Goal: Information Seeking & Learning: Learn about a topic

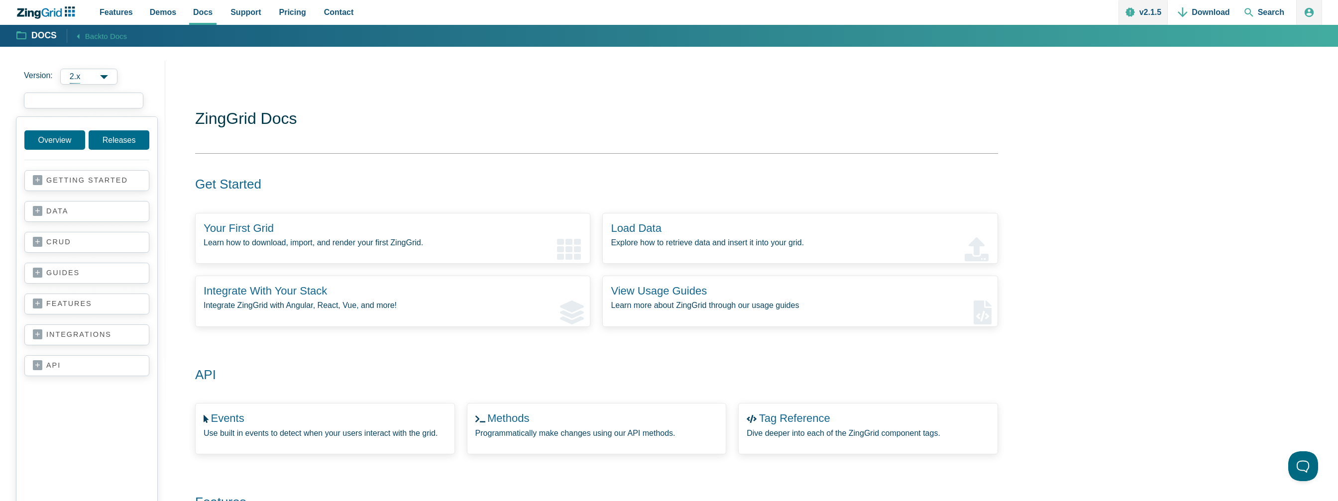
click at [61, 106] on input "search input" at bounding box center [84, 101] width 120 height 16
type input "q"
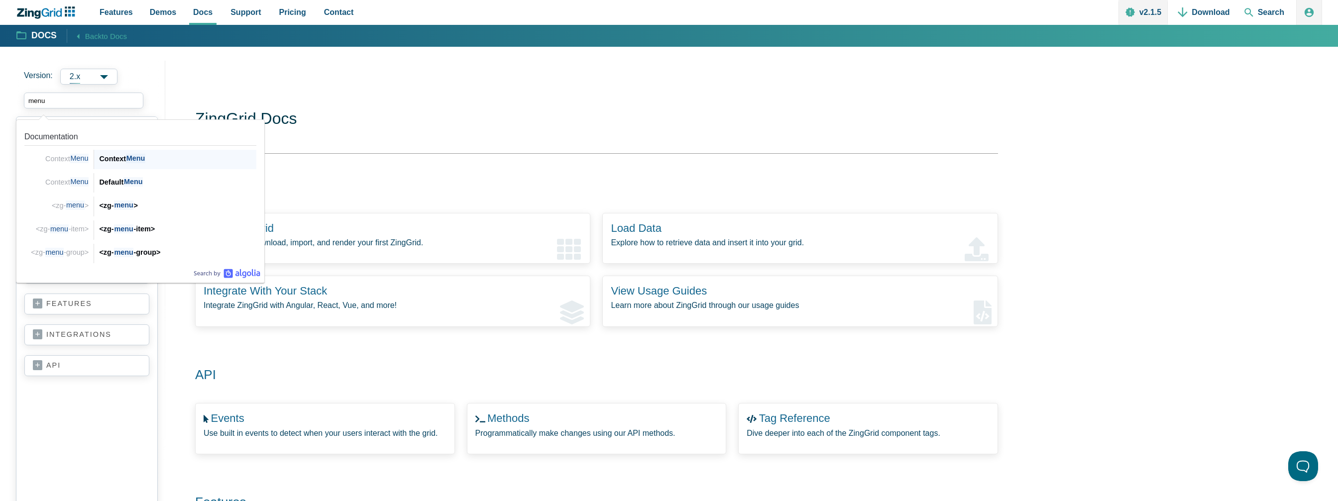
click at [116, 156] on div "Context Menu" at bounding box center [177, 159] width 157 height 12
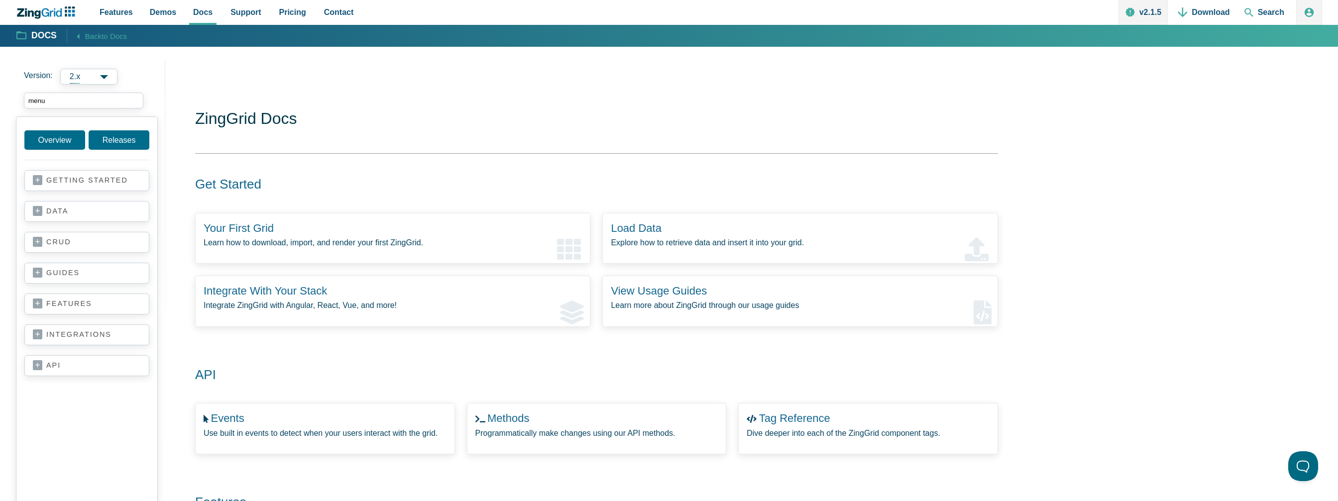
type input "menu"
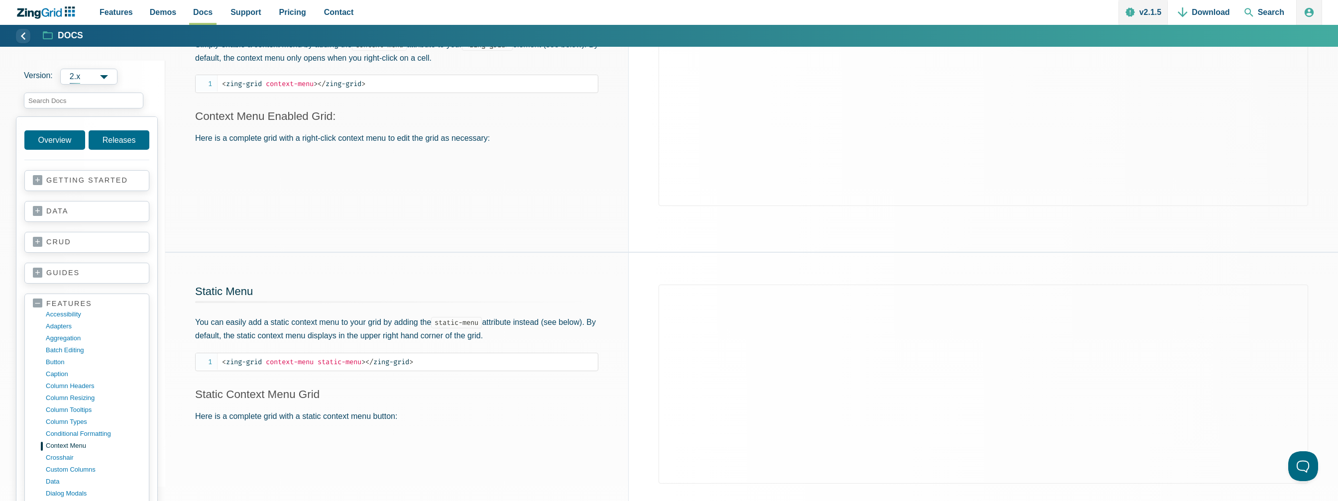
click at [633, 253] on div "App Content" at bounding box center [984, 391] width 710 height 277
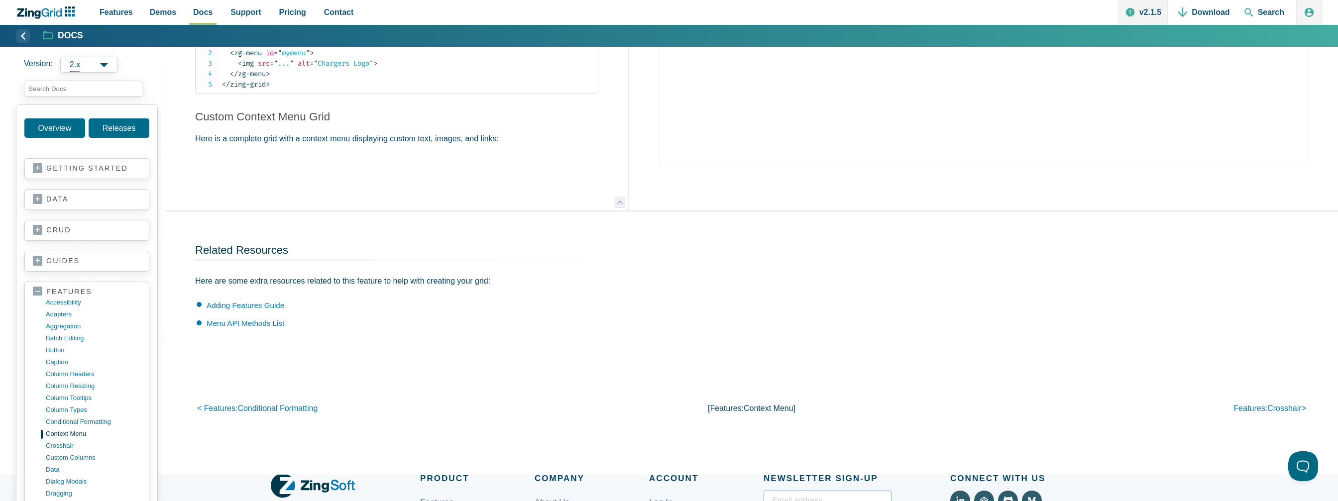
scroll to position [1095, 0]
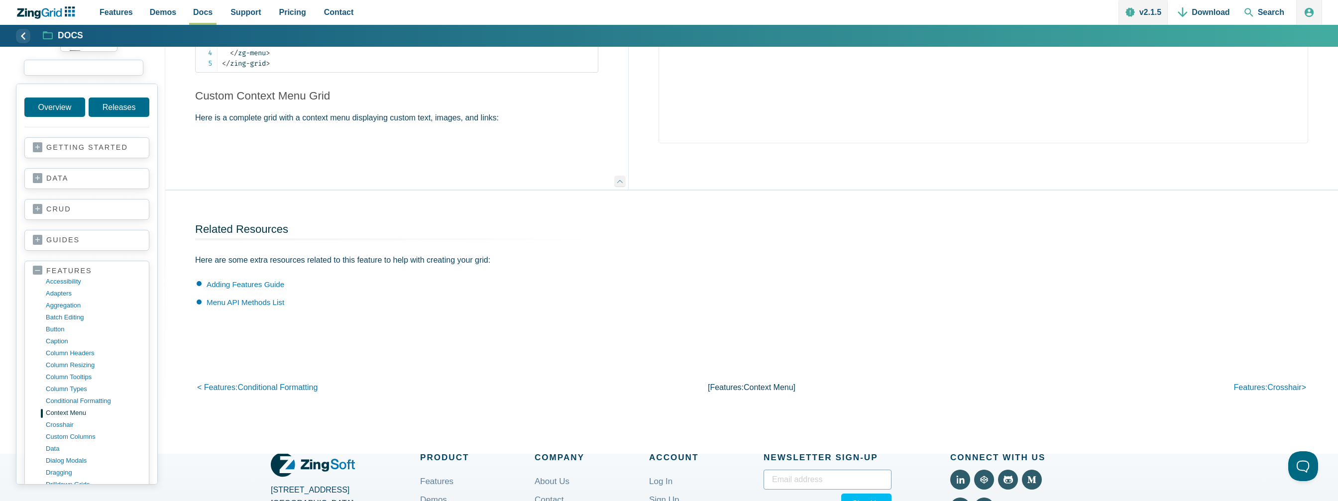
click at [77, 63] on input "search input" at bounding box center [84, 68] width 120 height 16
click at [72, 324] on link "button" at bounding box center [94, 330] width 95 height 12
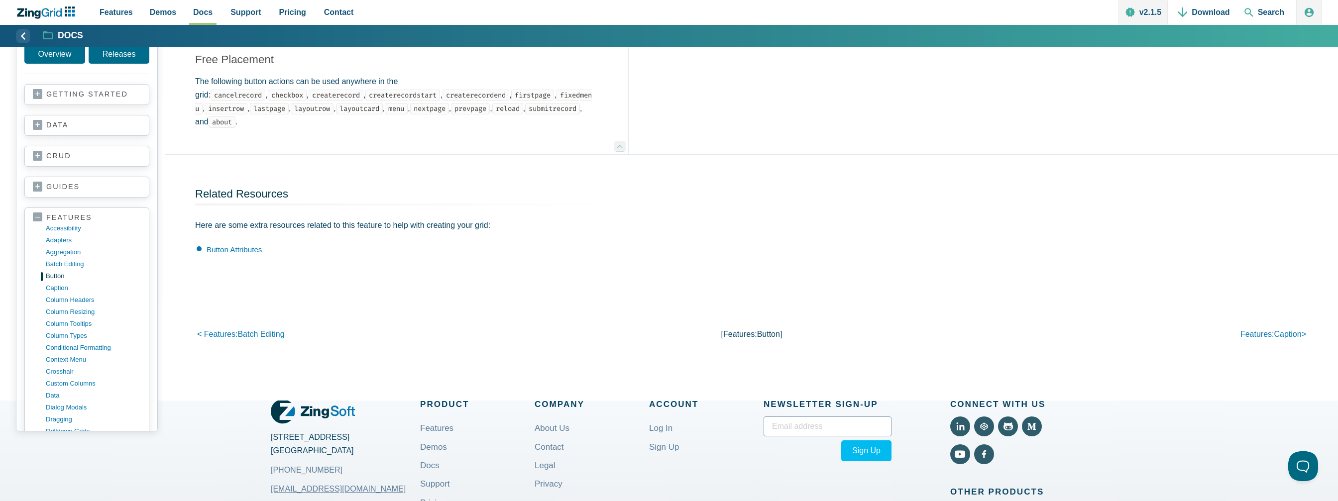
scroll to position [1245, 0]
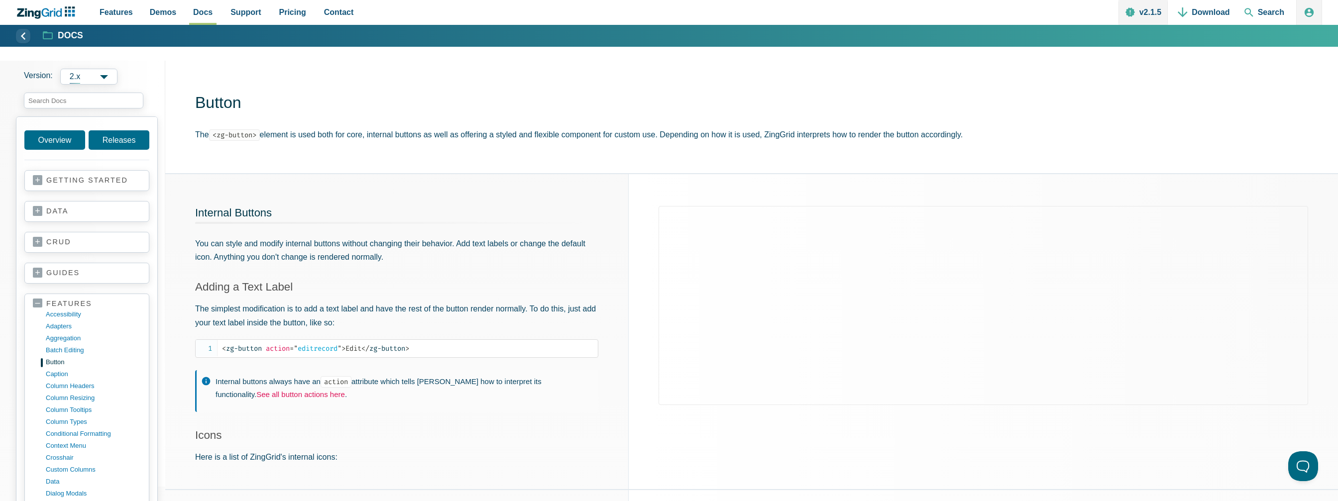
click at [267, 396] on link "See all button actions here" at bounding box center [300, 394] width 89 height 8
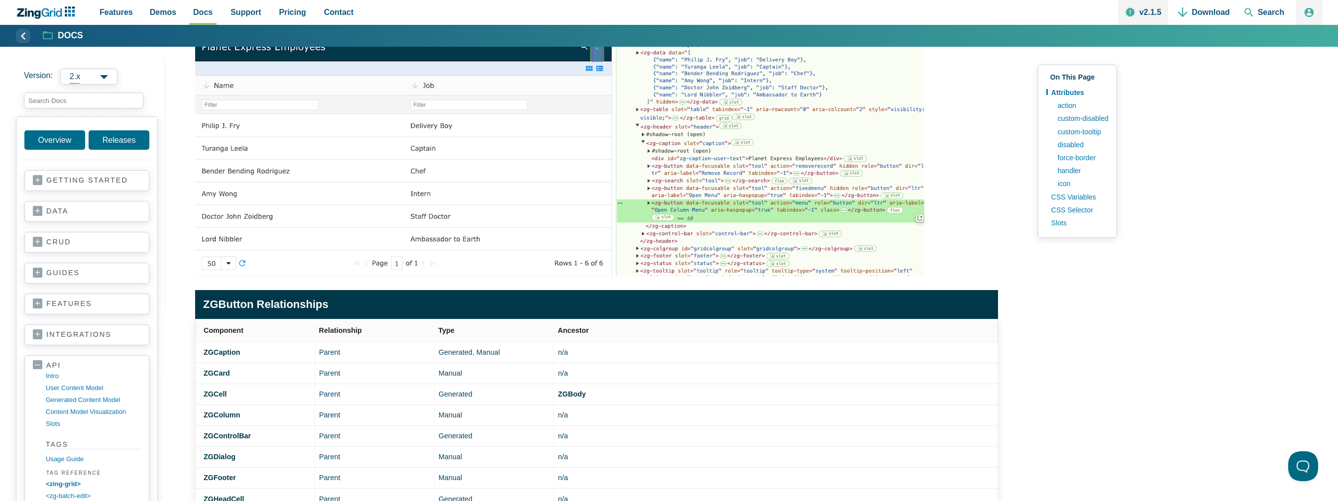
scroll to position [199, 0]
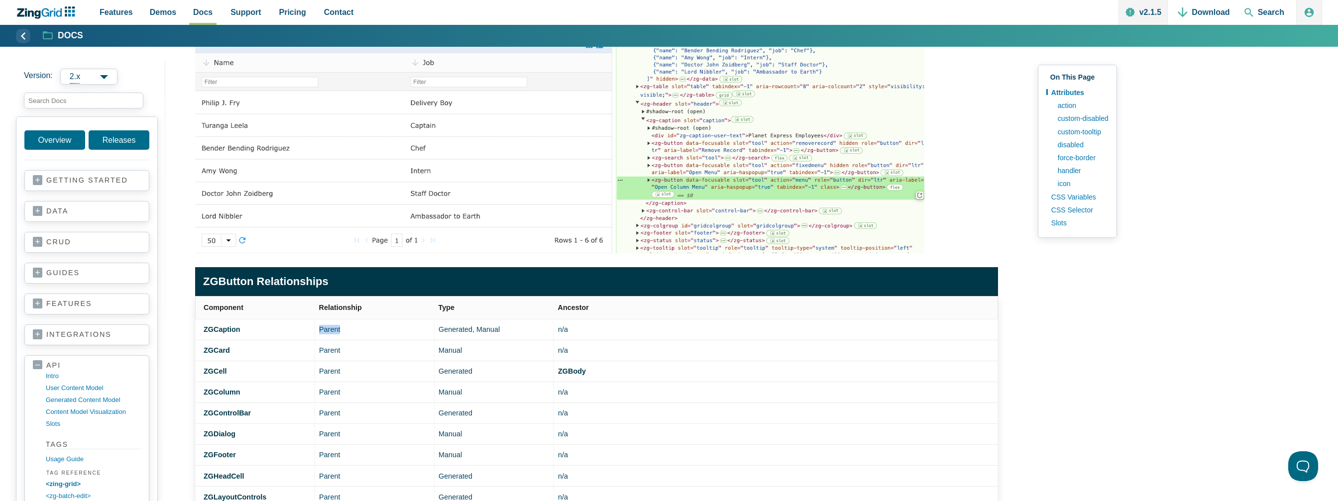
click at [328, 330] on td "Parent" at bounding box center [375, 329] width 120 height 21
click at [507, 333] on td "Generated, Manual" at bounding box center [495, 329] width 120 height 21
click at [566, 330] on td "n/a" at bounding box center [776, 329] width 444 height 21
click at [481, 328] on td "Generated, Manual" at bounding box center [495, 329] width 120 height 21
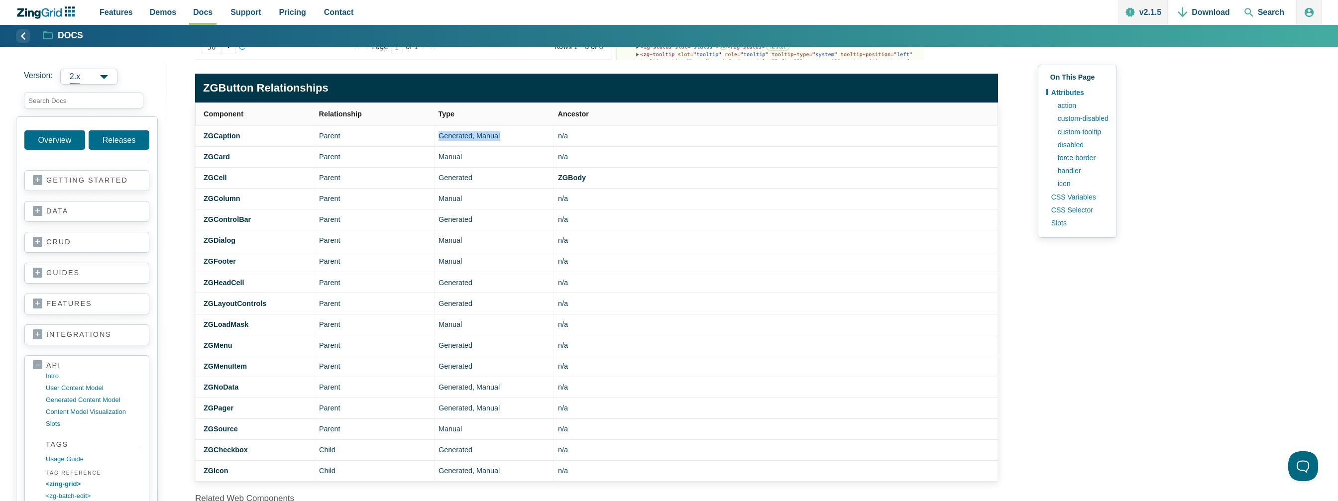
scroll to position [498, 0]
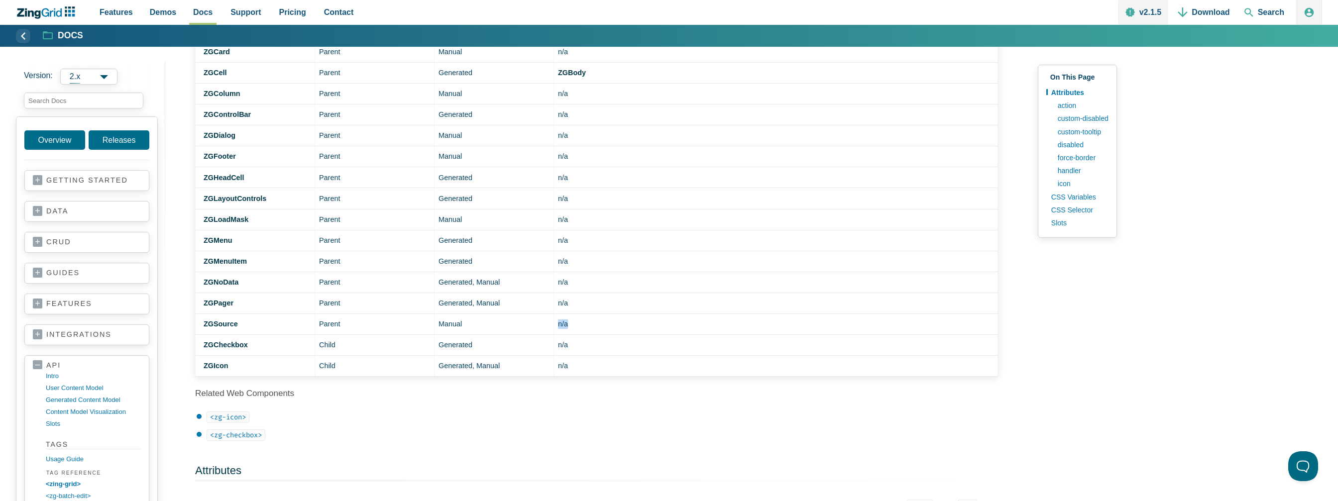
click at [699, 329] on td "n/a" at bounding box center [776, 324] width 444 height 21
click at [438, 318] on td "Manual" at bounding box center [495, 324] width 120 height 21
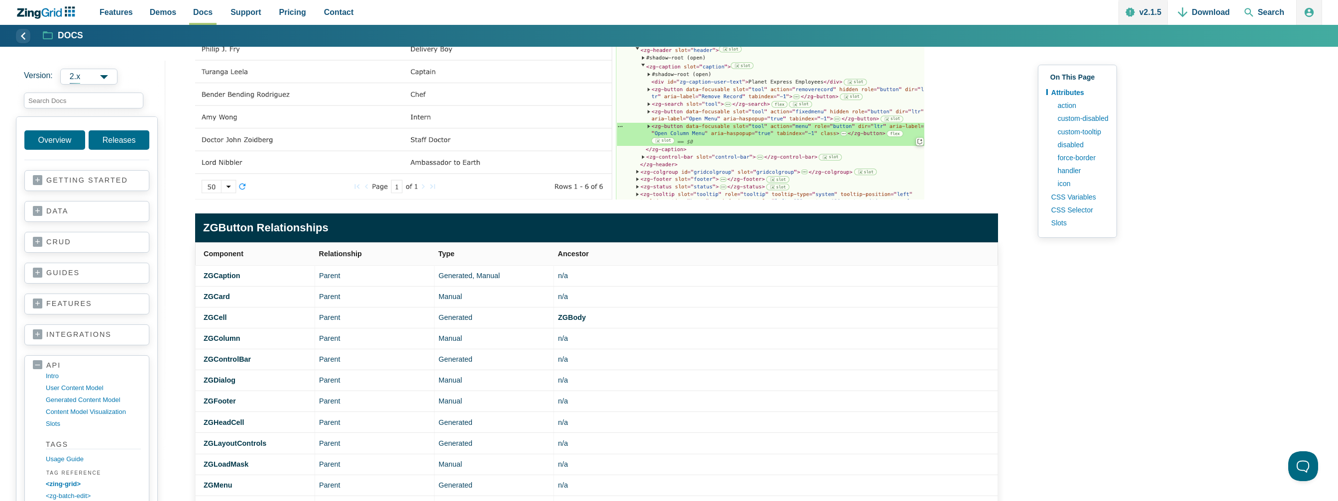
scroll to position [249, 0]
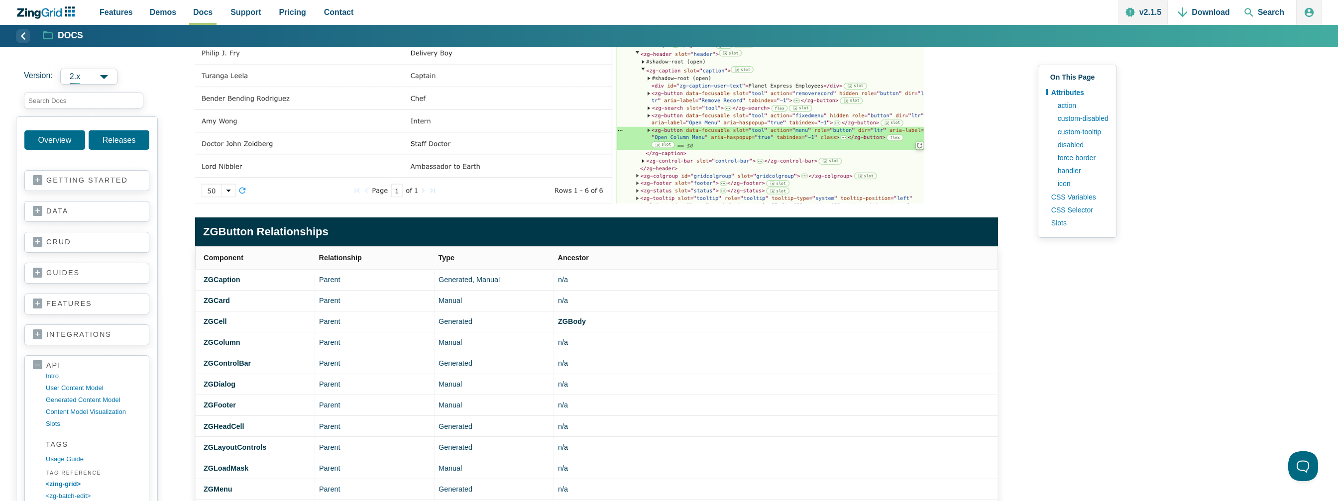
click at [325, 264] on th "Relationship" at bounding box center [375, 257] width 120 height 23
drag, startPoint x: 299, startPoint y: 285, endPoint x: 252, endPoint y: 287, distance: 46.8
click at [299, 286] on td "ZGCaption" at bounding box center [256, 279] width 120 height 21
click at [245, 287] on td "ZGCaption" at bounding box center [256, 279] width 120 height 21
click at [233, 276] on strong "ZGCaption" at bounding box center [228, 280] width 37 height 8
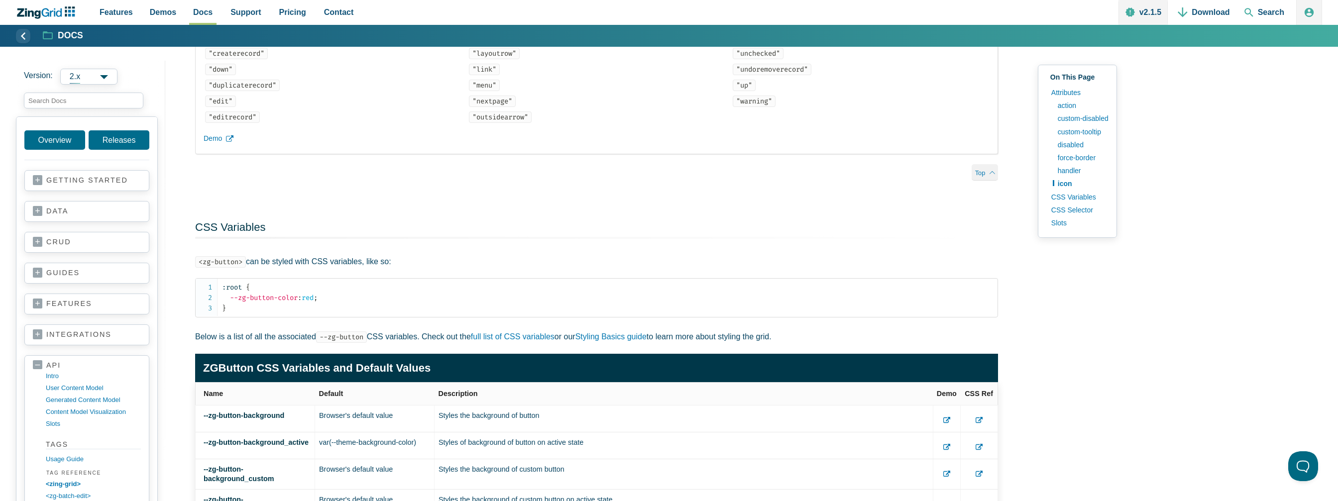
scroll to position [2639, 0]
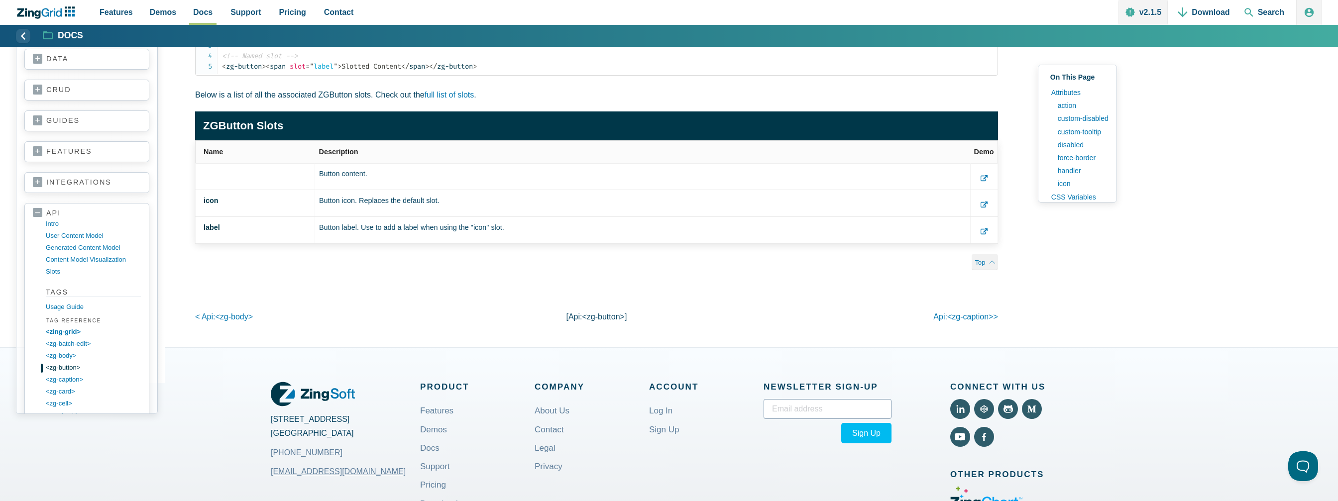
scroll to position [50, 0]
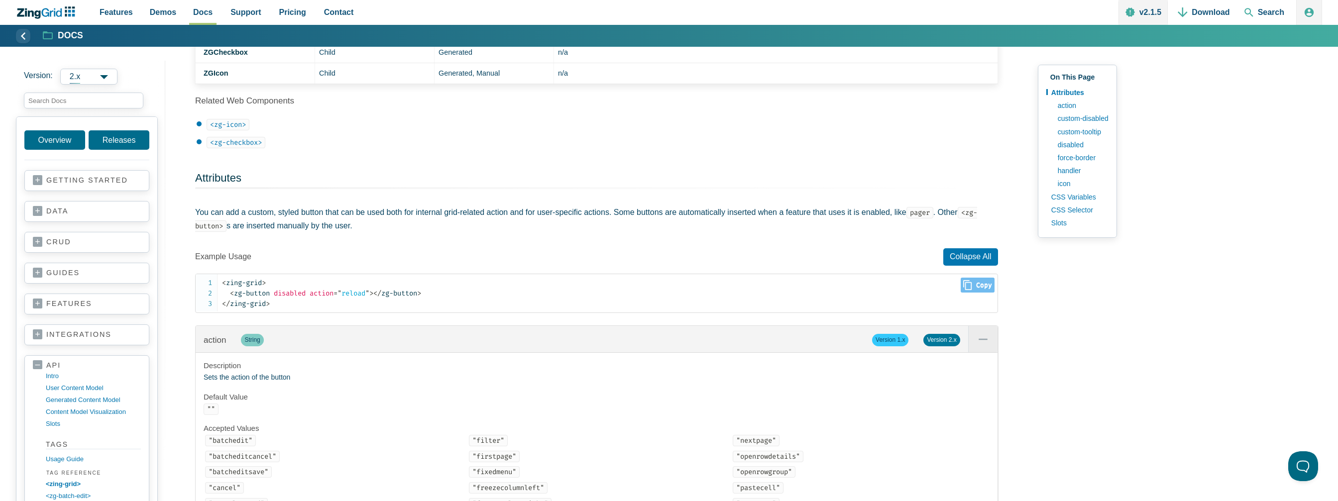
scroll to position [791, 0]
drag, startPoint x: 292, startPoint y: 307, endPoint x: 216, endPoint y: 283, distance: 79.4
click at [216, 283] on pre "< zing-grid > < zg-button disabled action = " reload " > </ zg-button > </ zing…" at bounding box center [596, 292] width 803 height 39
copy code "< zing-grid > < zg-button disabled action = " reload " > </ zg-button > </ zing…"
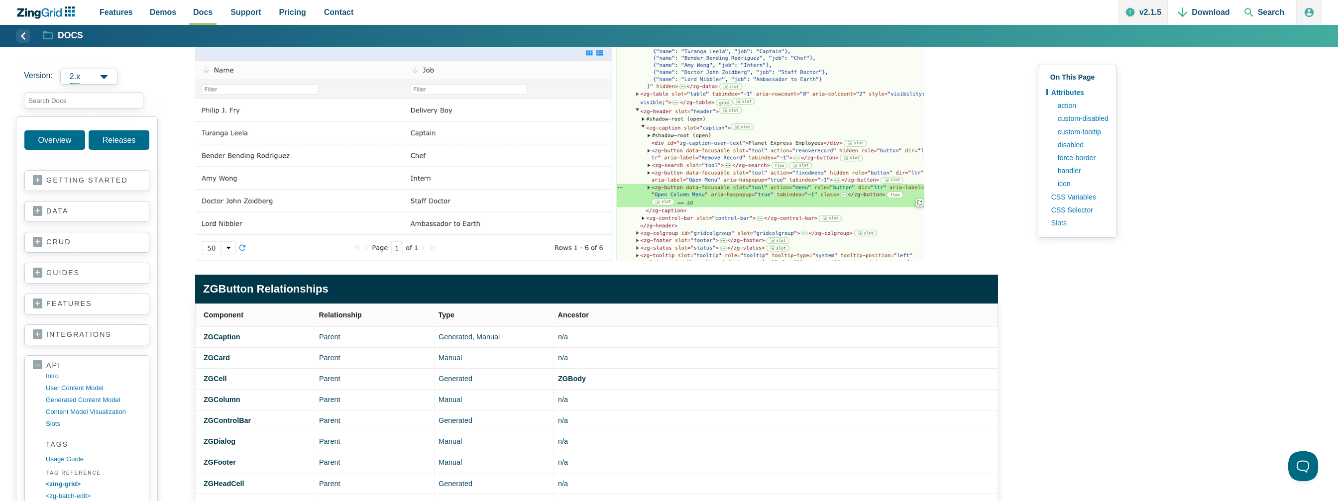
scroll to position [194, 0]
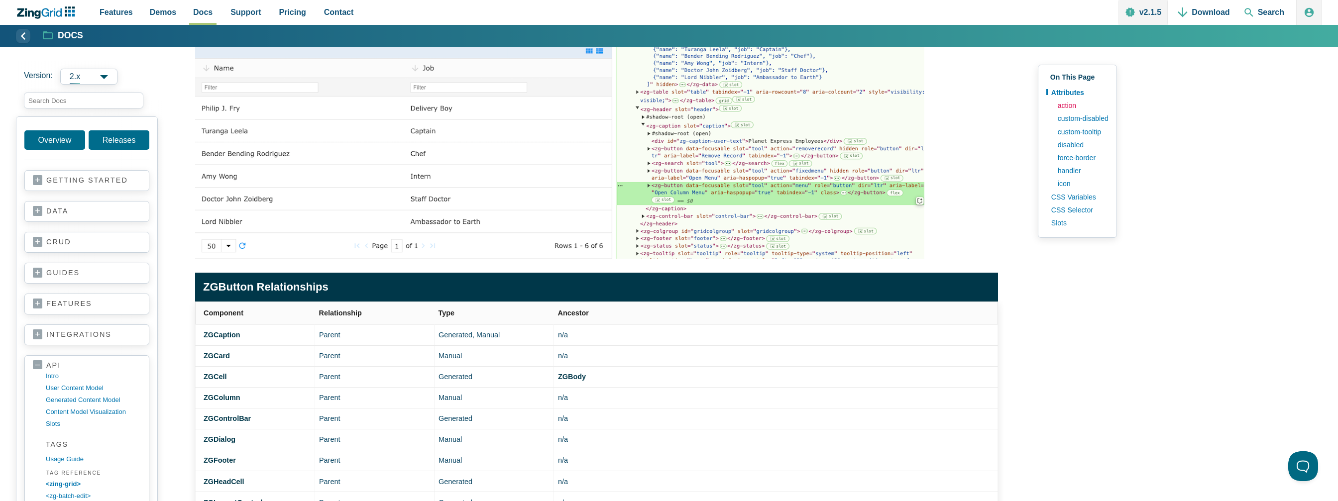
click at [1074, 107] on link "action" at bounding box center [1081, 105] width 56 height 13
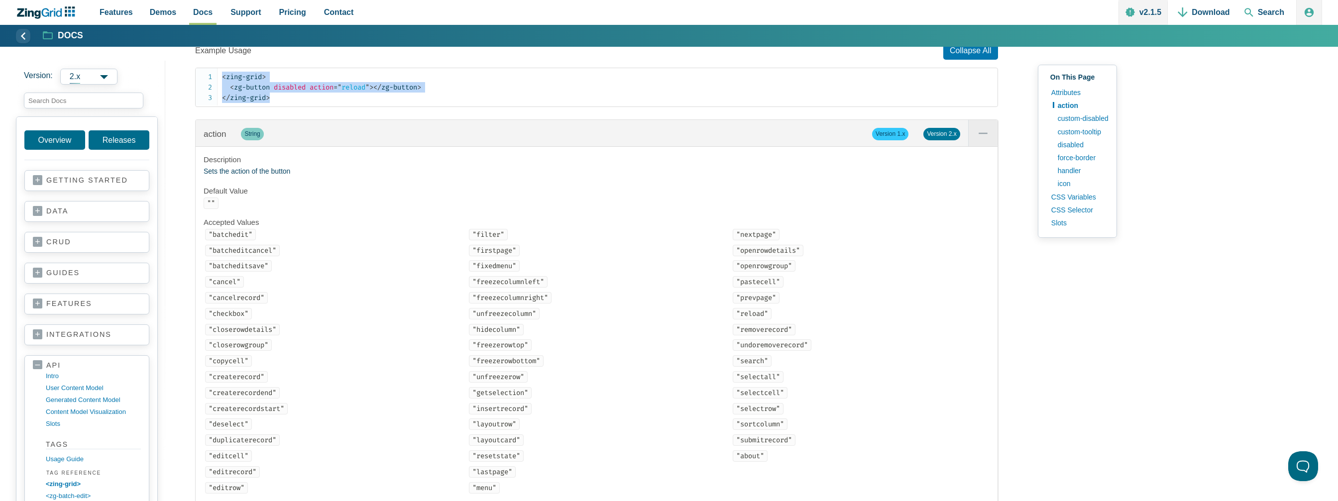
scroll to position [980, 0]
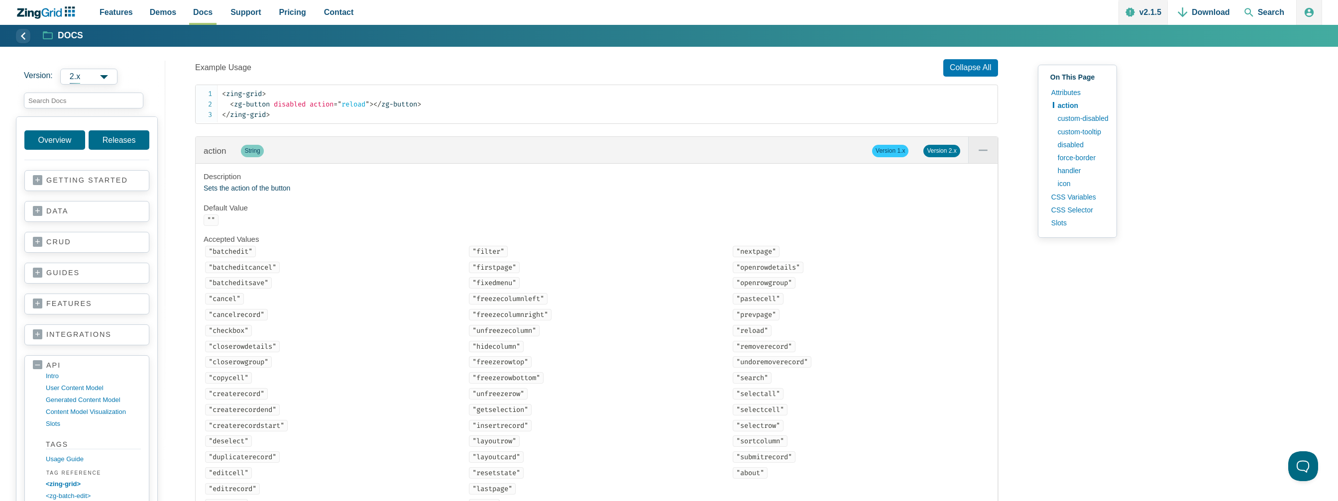
click at [249, 250] on code ""batchedit"" at bounding box center [230, 251] width 51 height 11
drag, startPoint x: 278, startPoint y: 194, endPoint x: 276, endPoint y: 183, distance: 11.6
click at [279, 194] on div "Description Sets the action of the button Default Value "" Accepted Values "bat…" at bounding box center [597, 353] width 802 height 378
click at [934, 153] on span "Version 2.x" at bounding box center [942, 151] width 36 height 12
click at [942, 149] on span "Version 2.x" at bounding box center [942, 151] width 36 height 12
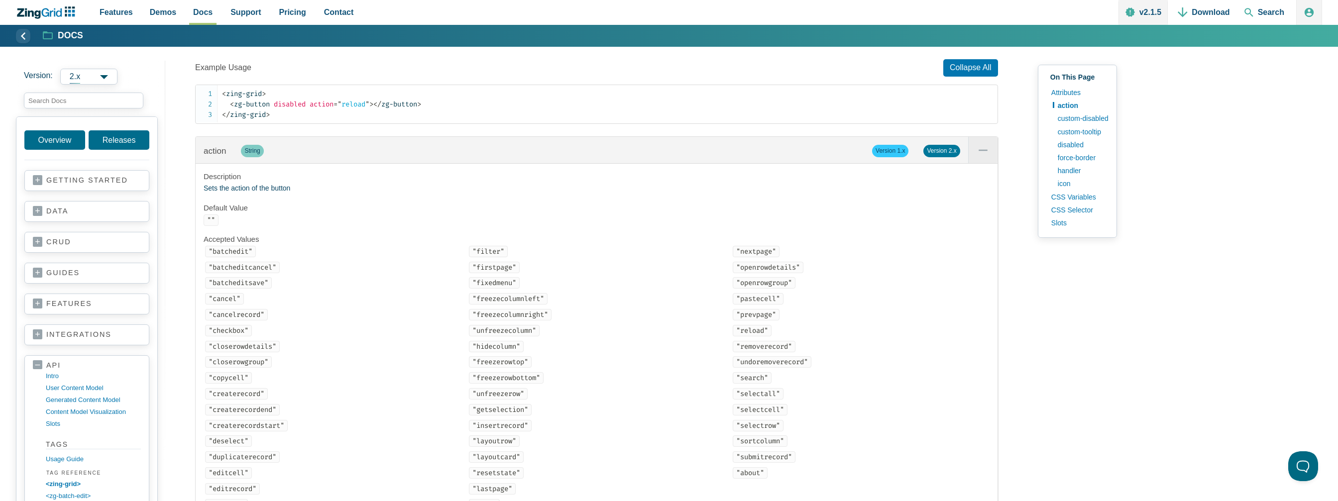
click at [891, 152] on span "Version 1.x" at bounding box center [890, 151] width 36 height 12
click at [945, 147] on span "Version 2.x" at bounding box center [942, 151] width 36 height 12
click at [949, 150] on span "Version 2.x" at bounding box center [942, 151] width 36 height 12
click at [950, 151] on span "Version 2.x" at bounding box center [942, 151] width 36 height 12
click at [895, 157] on div "action String Version 1.x Version 2.x" at bounding box center [597, 150] width 802 height 26
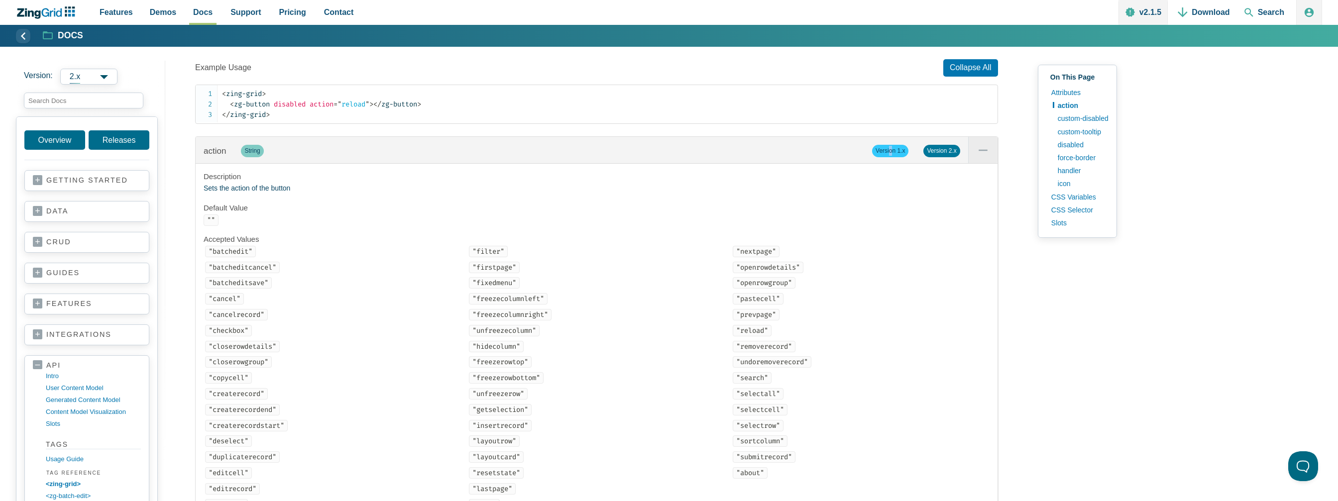
click at [895, 153] on span "Version 1.x" at bounding box center [890, 151] width 36 height 12
click at [895, 152] on span "Version 1.x" at bounding box center [890, 151] width 36 height 12
click at [749, 161] on div "action String Version 1.x Version 2.x" at bounding box center [597, 150] width 802 height 26
click at [215, 150] on span "action" at bounding box center [221, 150] width 22 height 9
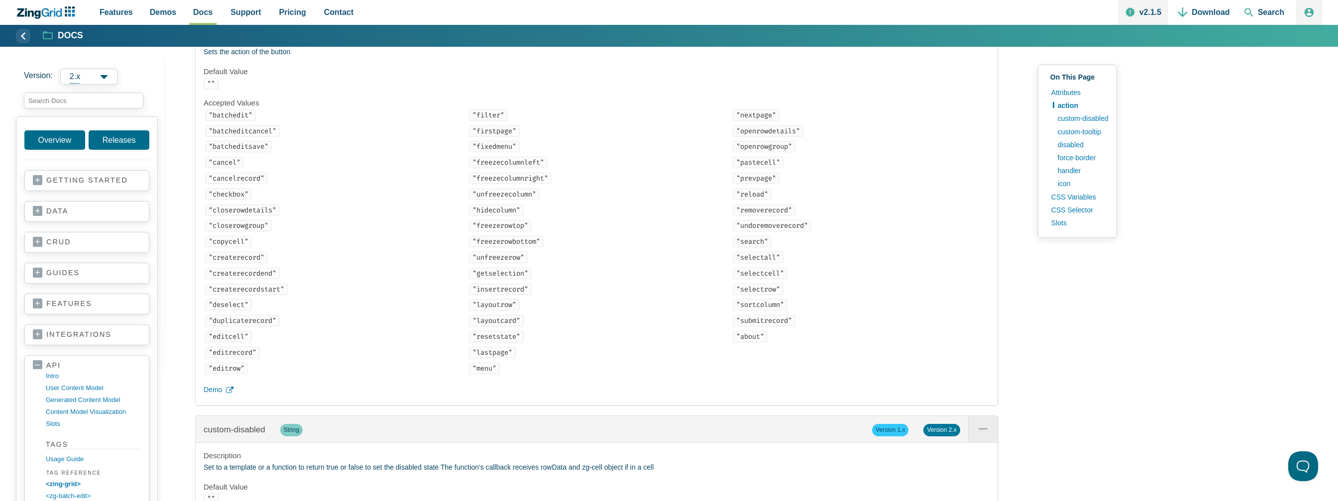
click at [233, 327] on code ""duplicaterecord"" at bounding box center [242, 320] width 75 height 11
click at [229, 394] on icon "App Content" at bounding box center [229, 390] width 7 height 7
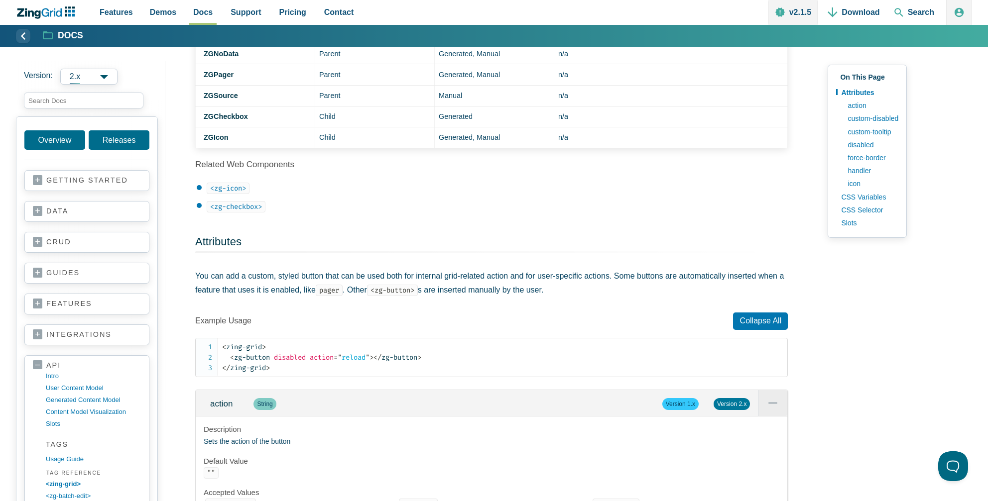
scroll to position [697, 0]
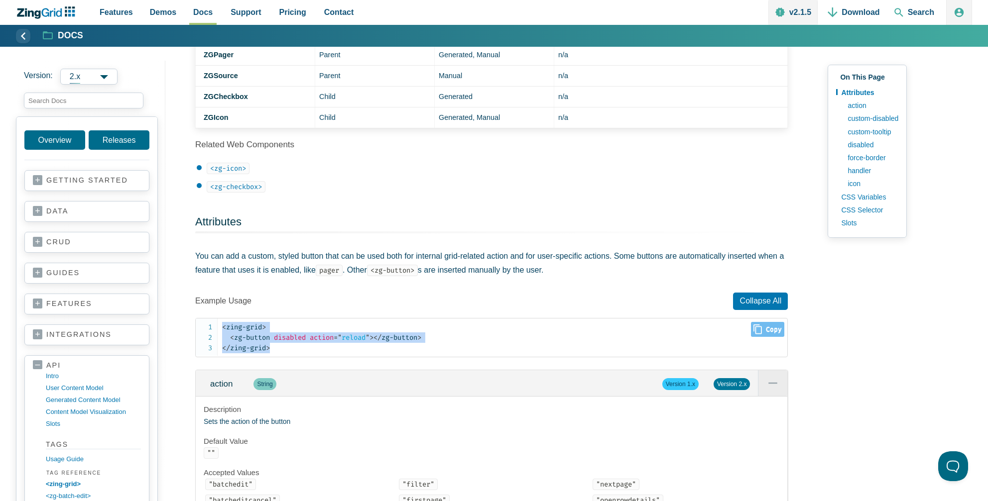
drag, startPoint x: 279, startPoint y: 349, endPoint x: 215, endPoint y: 328, distance: 67.2
click at [215, 328] on pre "< zing-grid > < zg-button disabled action = " reload " > </ zg-button > </ zing…" at bounding box center [491, 337] width 593 height 39
copy code "< zing-grid > < zg-button disabled action = " reload " > </ zg-button > </ zing…"
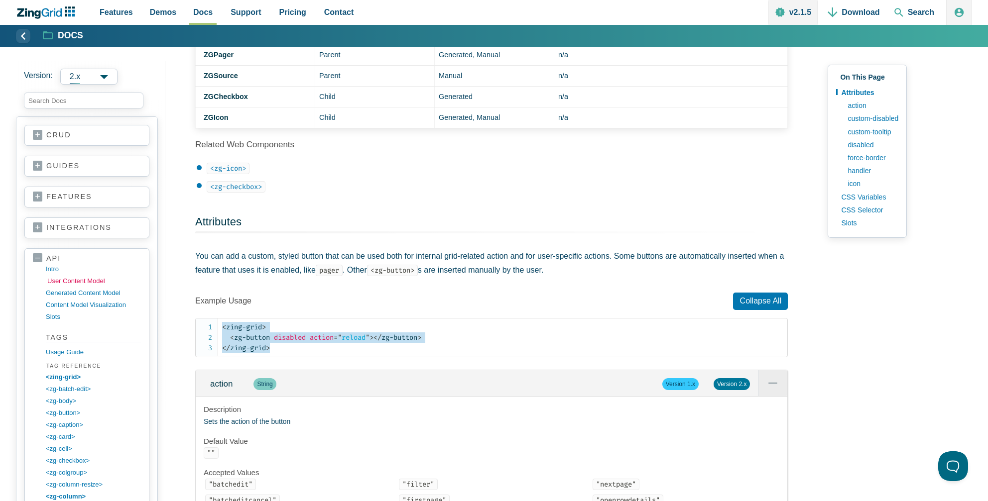
scroll to position [100, 0]
click at [55, 169] on link "guides" at bounding box center [87, 174] width 108 height 10
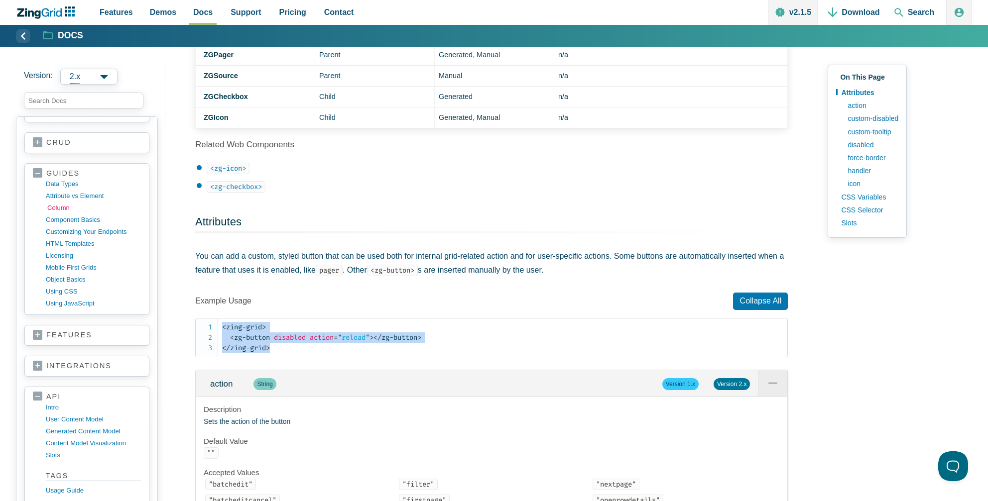
click at [60, 207] on link "column" at bounding box center [94, 208] width 95 height 12
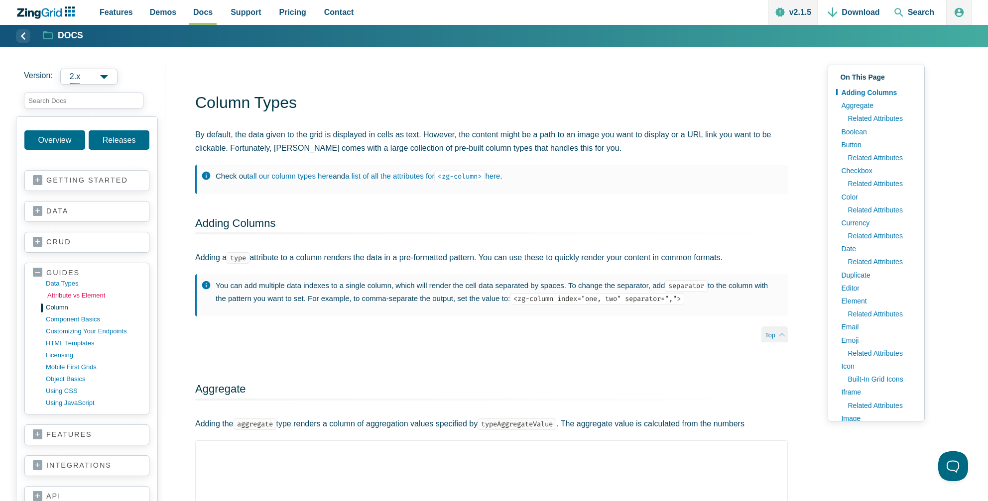
click at [65, 294] on link "Attribute vs Element" at bounding box center [94, 296] width 95 height 12
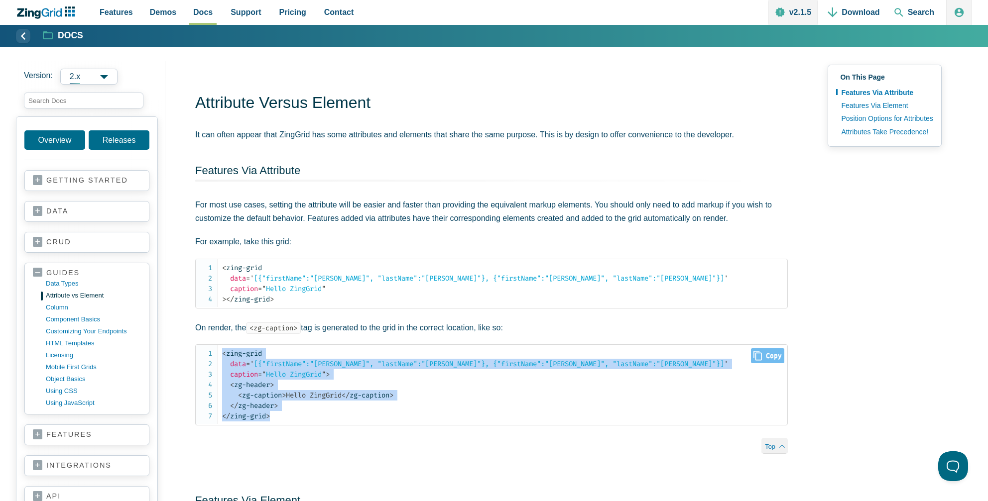
drag, startPoint x: 288, startPoint y: 414, endPoint x: 217, endPoint y: 356, distance: 92.3
click at [217, 356] on pre "< zing-grid data = ' [{"firstName":"[PERSON_NAME]", "lastName":"[PERSON_NAME]"}…" at bounding box center [491, 385] width 593 height 81
copy code "< zing-grid data = ' [{"firstName":"[PERSON_NAME]", "lastName":"[PERSON_NAME]"}…"
click at [261, 387] on span "< zg-header" at bounding box center [250, 385] width 40 height 8
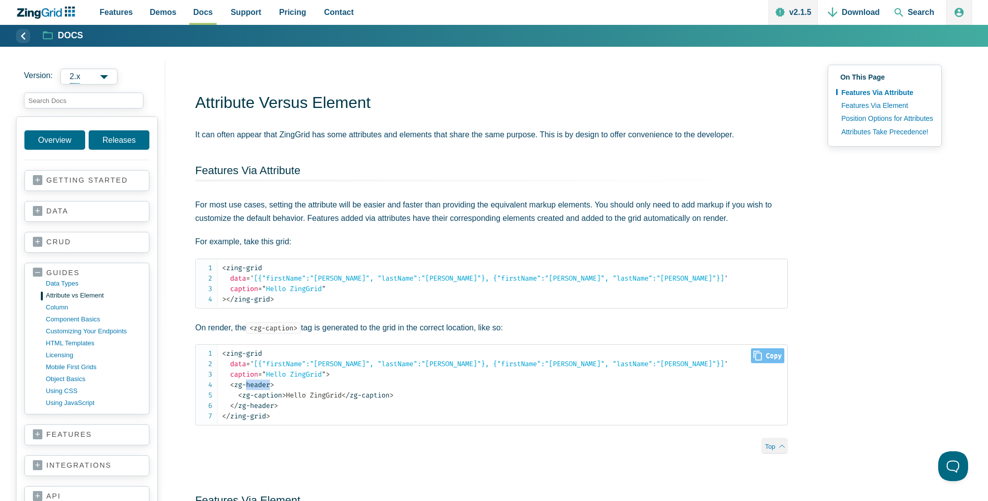
click at [261, 387] on span "< zg-header" at bounding box center [250, 385] width 40 height 8
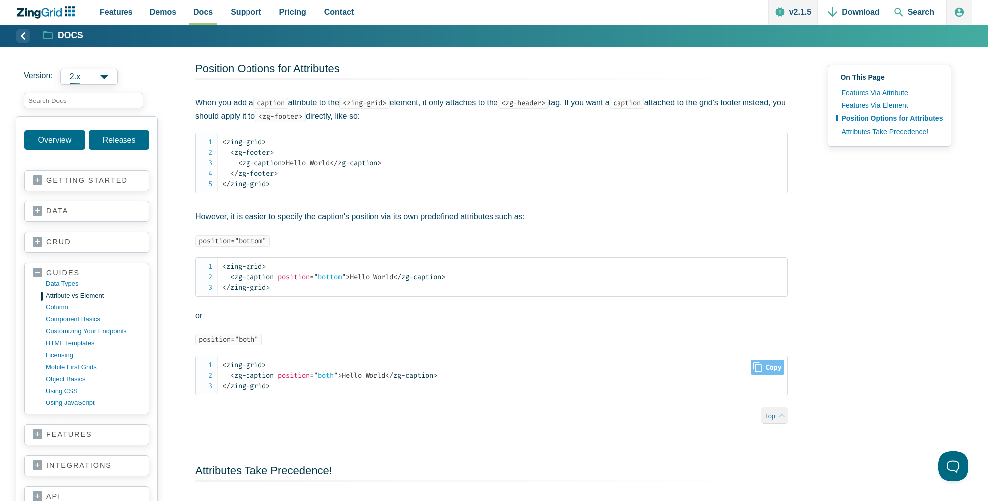
scroll to position [647, 0]
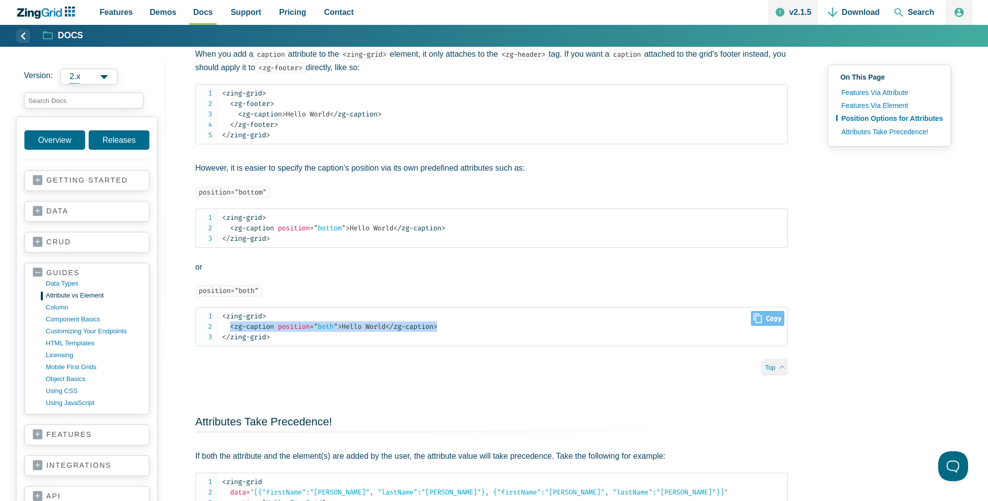
drag, startPoint x: 455, startPoint y: 327, endPoint x: 229, endPoint y: 323, distance: 226.1
click at [229, 323] on code "< zing-grid > < zg-caption position = " both " > Hello World </ zg-caption > </…" at bounding box center [504, 326] width 565 height 31
copy code "< zg-caption position = " both " > Hello World </ zg-caption >"
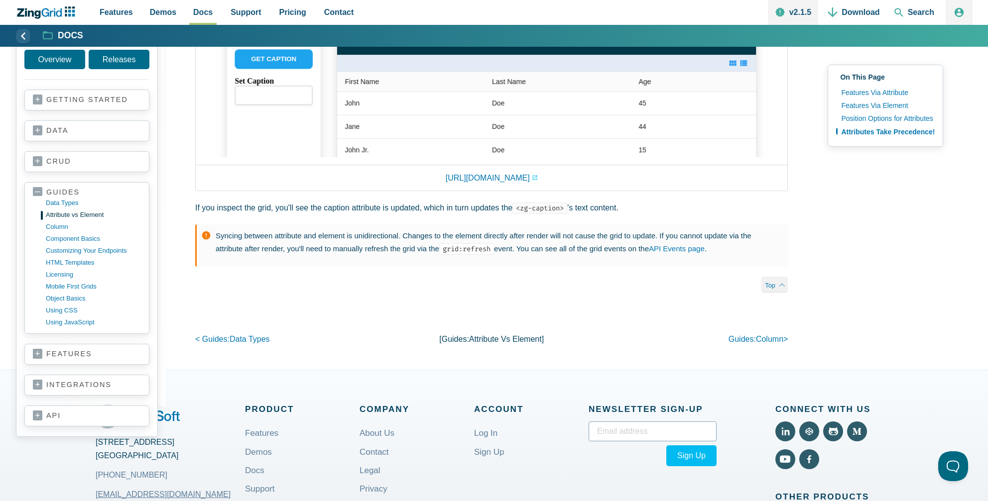
scroll to position [1494, 0]
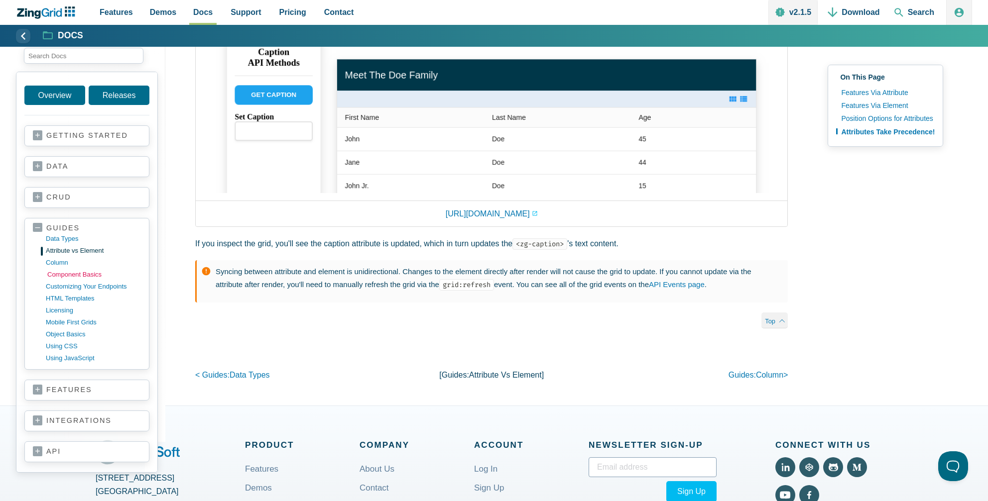
click at [63, 268] on link "component basics" at bounding box center [94, 274] width 95 height 12
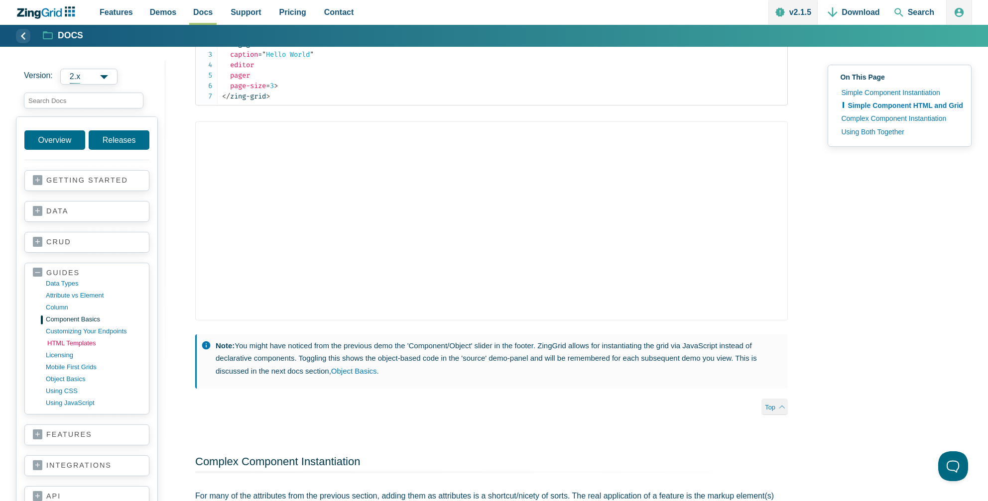
click at [86, 341] on link "HTML templates" at bounding box center [94, 344] width 95 height 12
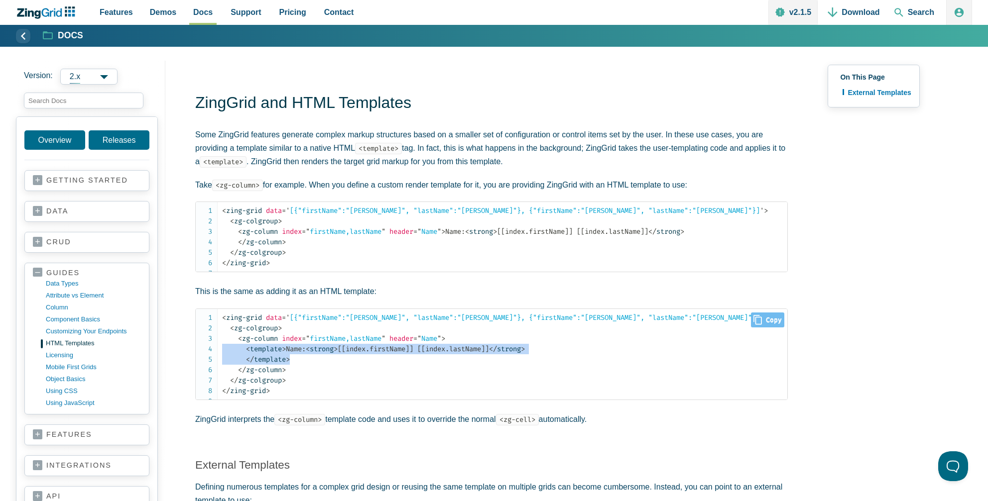
drag, startPoint x: 301, startPoint y: 382, endPoint x: 200, endPoint y: 358, distance: 104.5
click at [200, 358] on pre "< zing-grid data = ' [{"firstName":"John", "lastName":"Doe"}, {"firstName":"Jan…" at bounding box center [491, 355] width 593 height 92
copy code "< template > Name: < strong > [[index.firstName]] [[index.lastName]] </ strong …"
